Goal: Information Seeking & Learning: Understand process/instructions

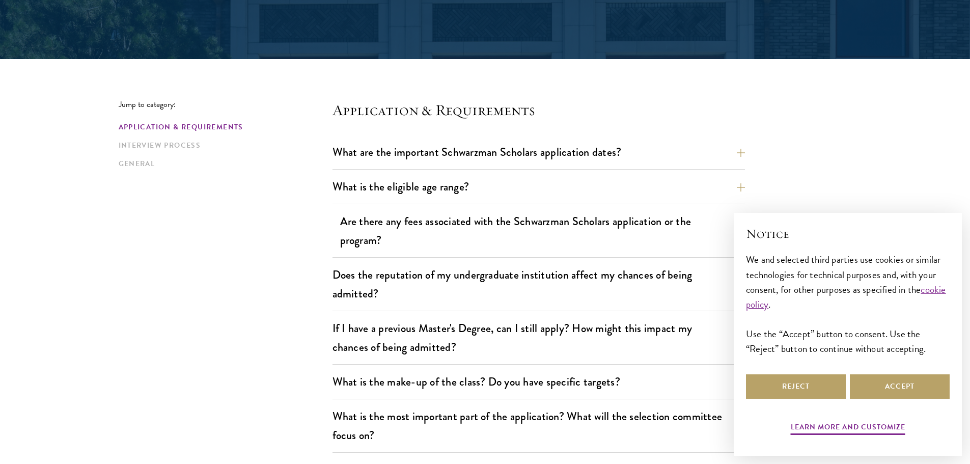
scroll to position [204, 0]
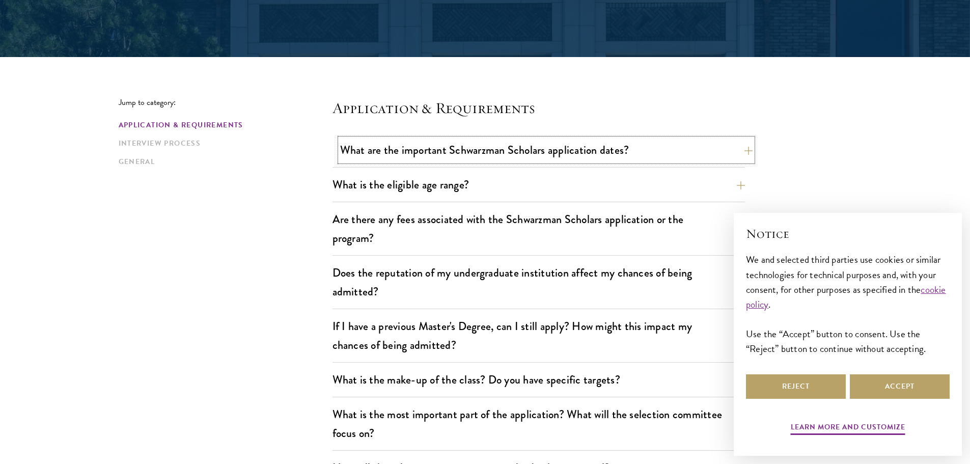
click at [701, 142] on button "What are the important Schwarzman Scholars application dates?" at bounding box center [546, 149] width 412 height 23
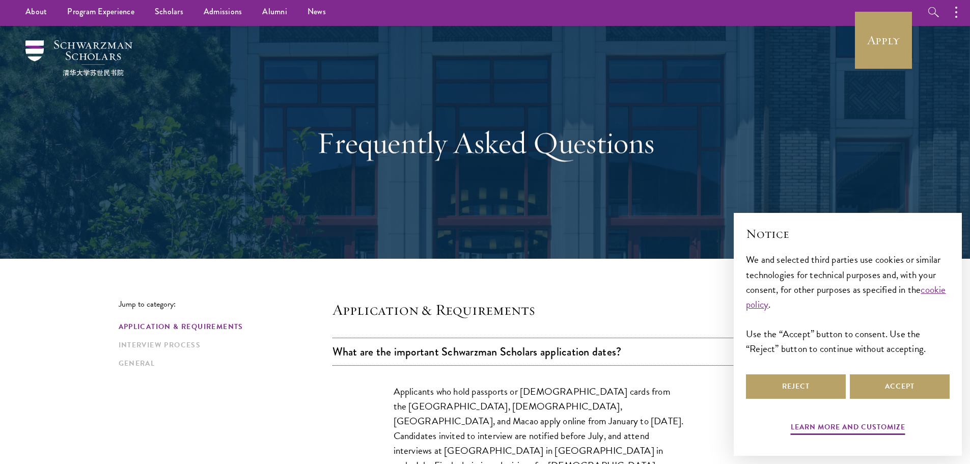
scroll to position [0, 0]
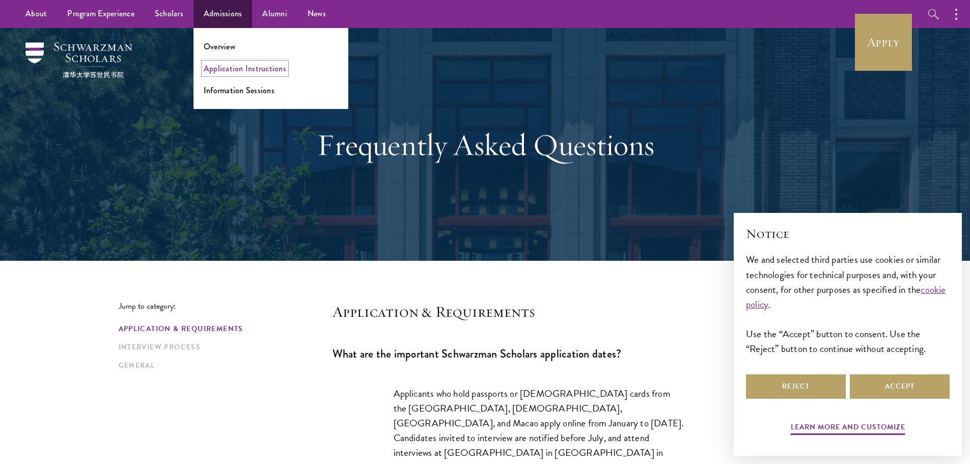
click at [235, 70] on link "Application Instructions" at bounding box center [245, 69] width 82 height 12
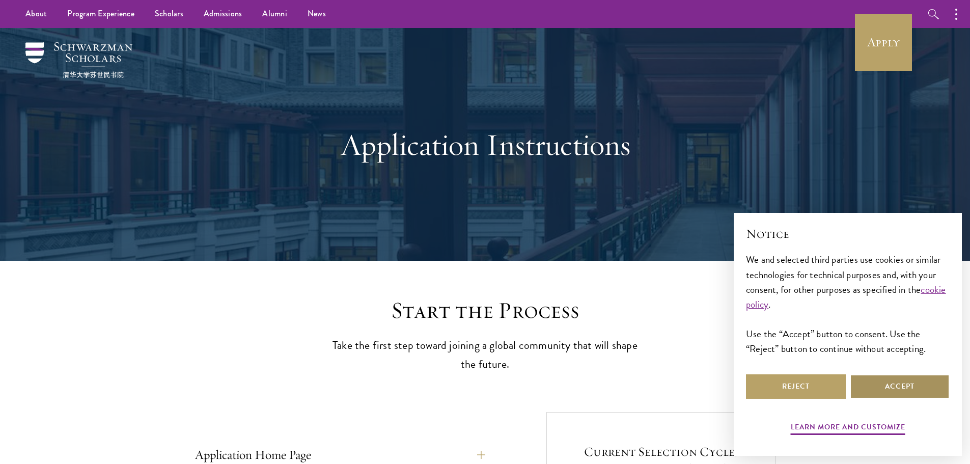
drag, startPoint x: 908, startPoint y: 385, endPoint x: 874, endPoint y: 379, distance: 34.6
click at [909, 385] on button "Accept" at bounding box center [900, 386] width 100 height 24
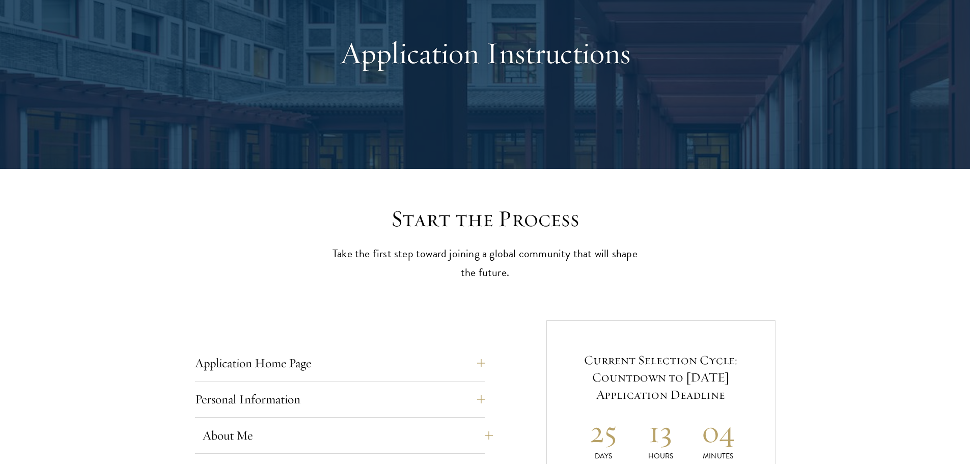
scroll to position [255, 0]
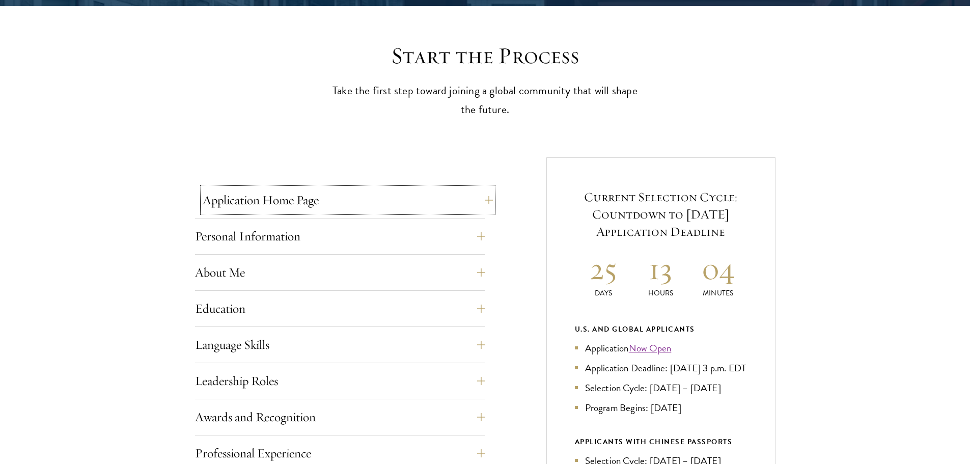
click at [425, 196] on button "Application Home Page" at bounding box center [348, 200] width 290 height 24
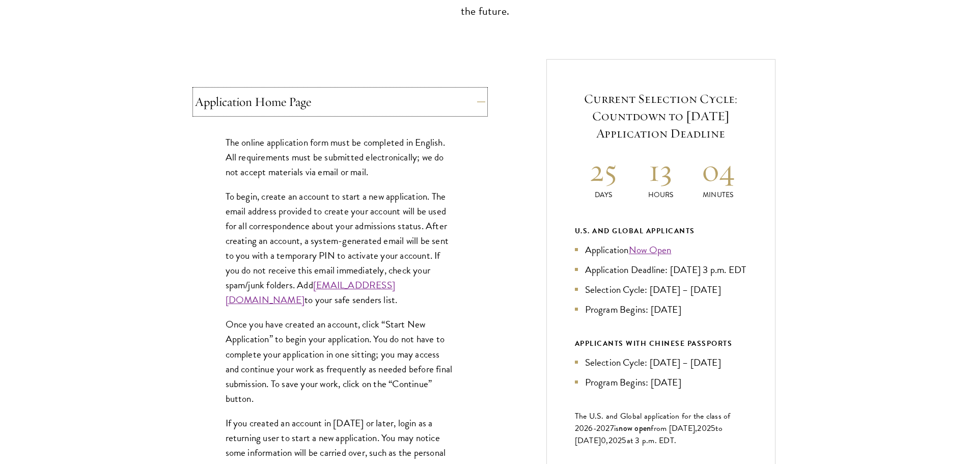
scroll to position [356, 0]
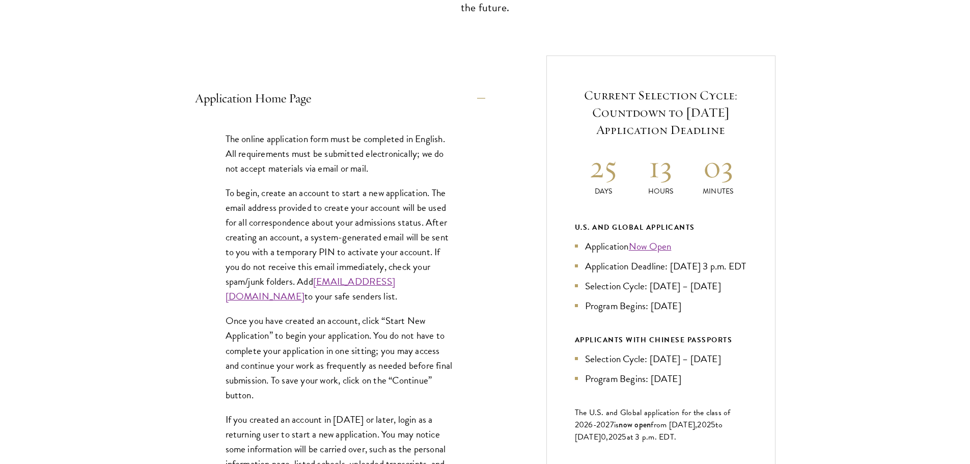
drag, startPoint x: 396, startPoint y: 256, endPoint x: 390, endPoint y: 255, distance: 5.8
drag, startPoint x: 390, startPoint y: 255, endPoint x: 160, endPoint y: 220, distance: 232.7
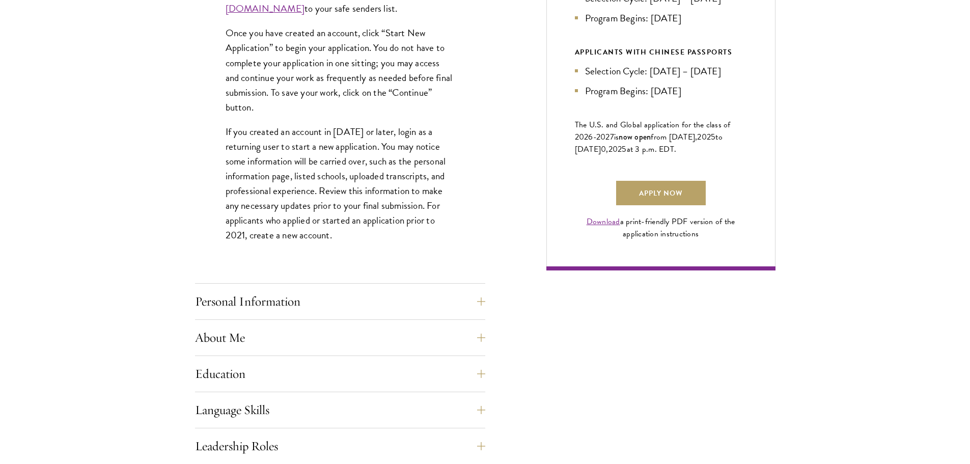
scroll to position [662, 0]
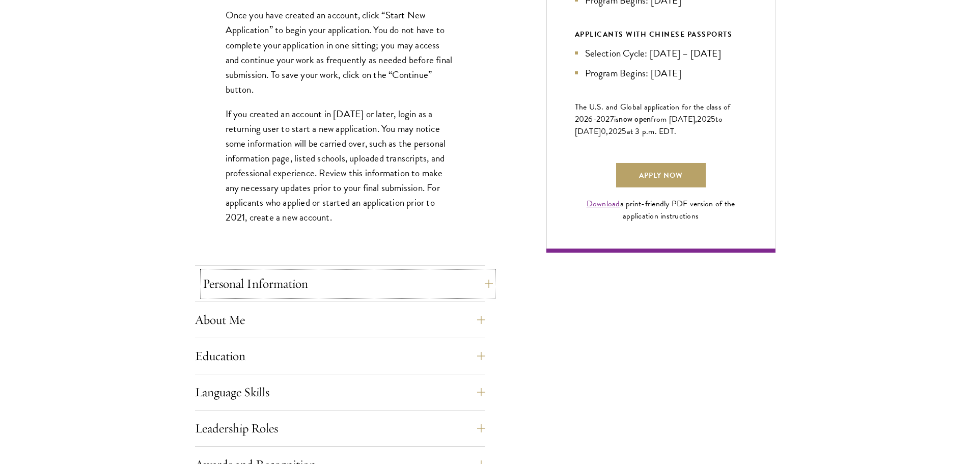
click at [293, 286] on button "Personal Information" at bounding box center [348, 283] width 290 height 24
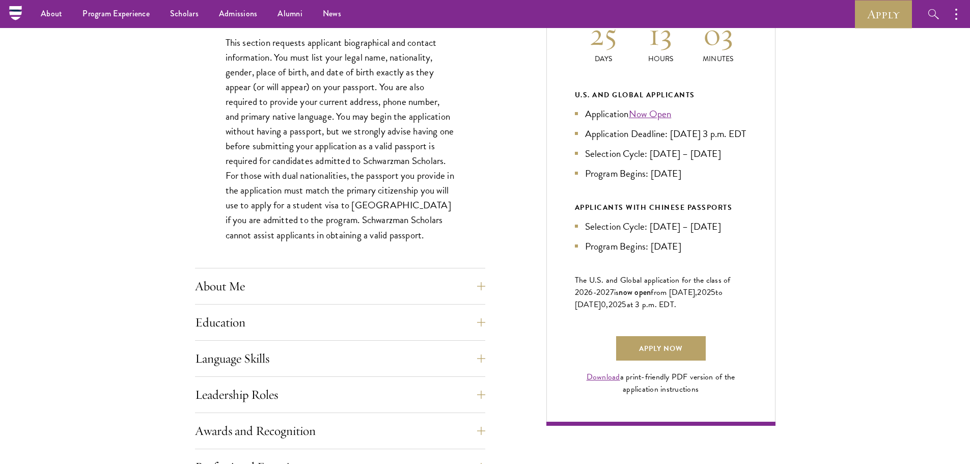
scroll to position [458, 0]
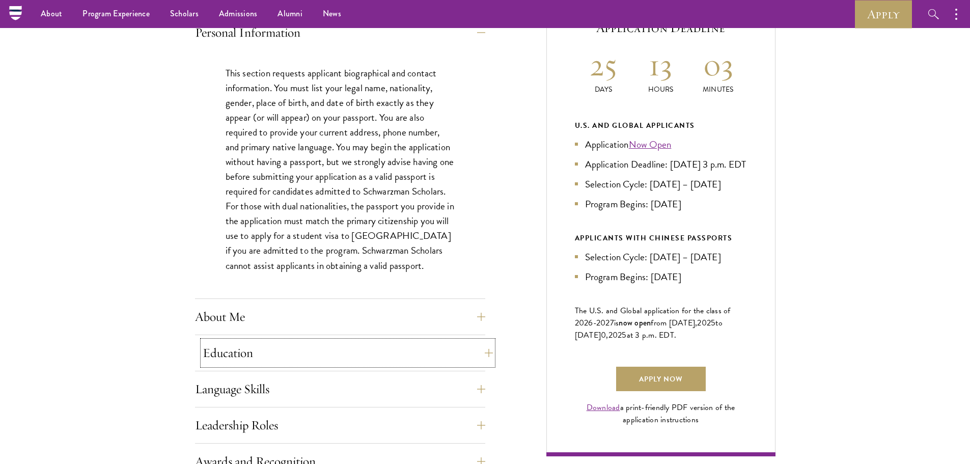
click at [342, 349] on button "Education" at bounding box center [348, 353] width 290 height 24
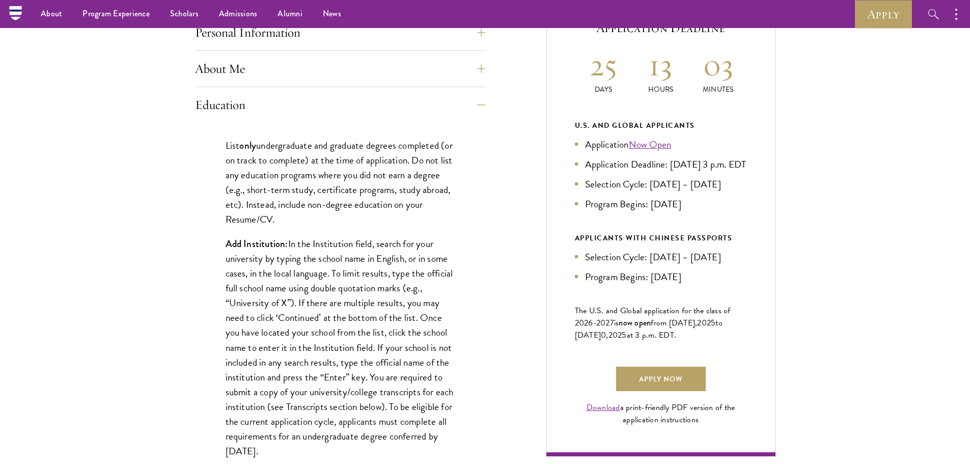
drag, startPoint x: 308, startPoint y: 208, endPoint x: 415, endPoint y: 217, distance: 106.8
click at [415, 217] on p "List only undergraduate and graduate degrees completed (or on track to complete…" at bounding box center [340, 182] width 229 height 89
click at [376, 216] on p "List only undergraduate and graduate degrees completed (or on track to complete…" at bounding box center [340, 182] width 229 height 89
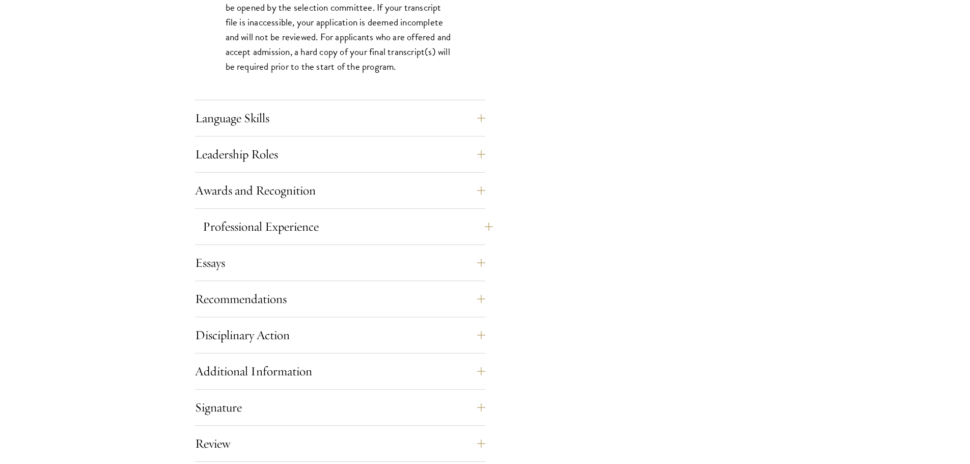
scroll to position [1731, 0]
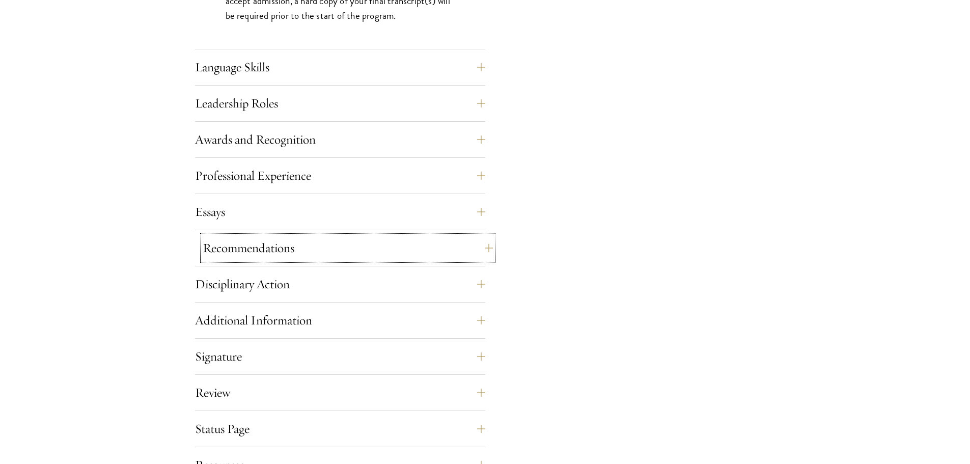
click at [441, 246] on button "Recommendations" at bounding box center [348, 248] width 290 height 24
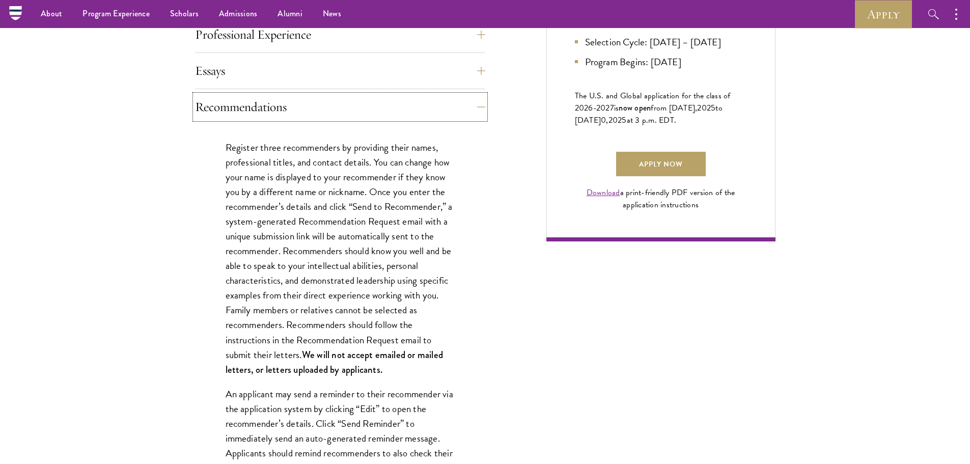
scroll to position [611, 0]
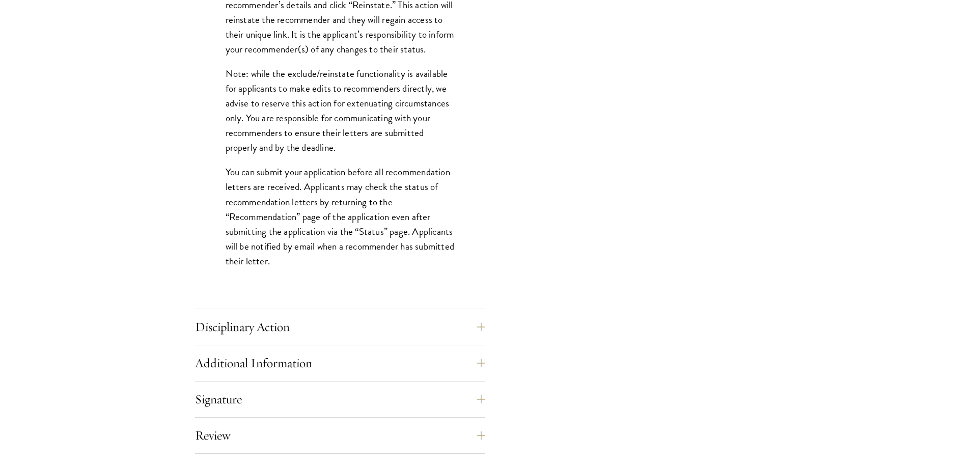
scroll to position [1324, 0]
